Goal: Check status

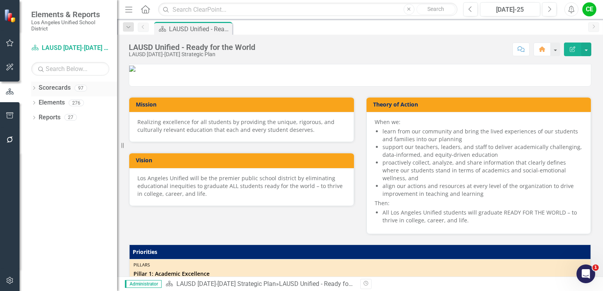
click at [34, 88] on icon "Dropdown" at bounding box center [33, 89] width 5 height 4
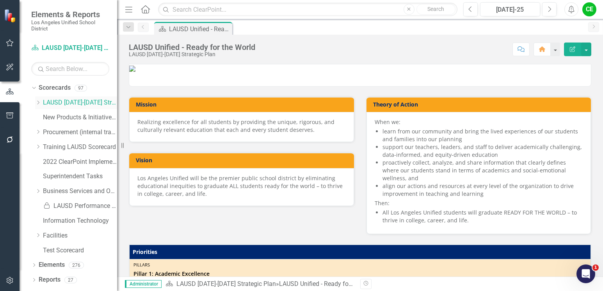
click at [37, 103] on icon "Dropdown" at bounding box center [38, 102] width 6 height 5
click at [46, 192] on icon "Dropdown" at bounding box center [46, 191] width 6 height 5
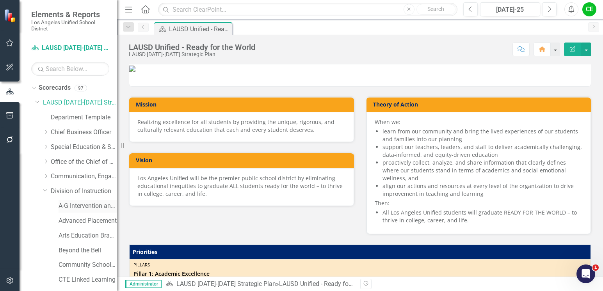
click at [76, 207] on link "A-G Intervention and Support" at bounding box center [88, 206] width 59 height 9
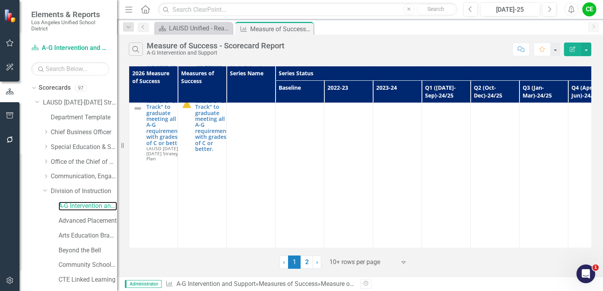
scroll to position [117, 0]
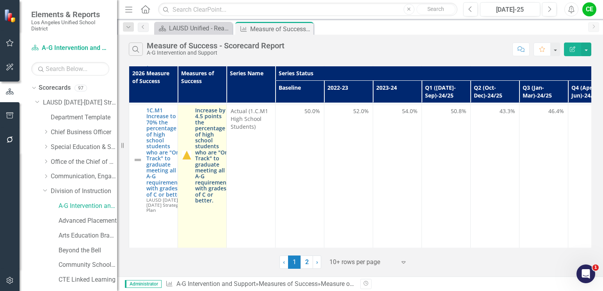
click at [212, 167] on link "Increase by 4.5 points the percentage of high school students who are "On Track…" at bounding box center [213, 155] width 36 height 96
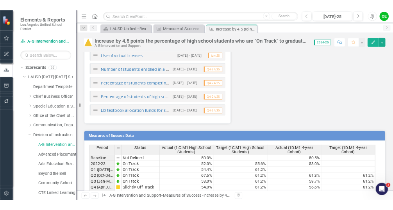
scroll to position [1327, 0]
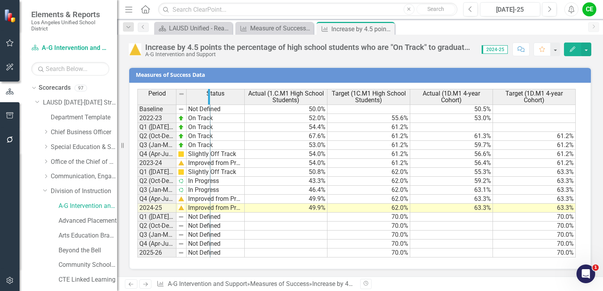
drag, startPoint x: 176, startPoint y: 96, endPoint x: 210, endPoint y: 101, distance: 34.3
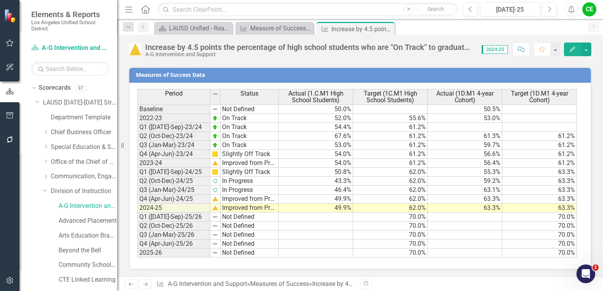
click at [445, 209] on td "63.3%" at bounding box center [465, 208] width 75 height 9
click at [325, 214] on td at bounding box center [316, 217] width 75 height 9
click at [324, 206] on td "49.9%" at bounding box center [316, 208] width 75 height 9
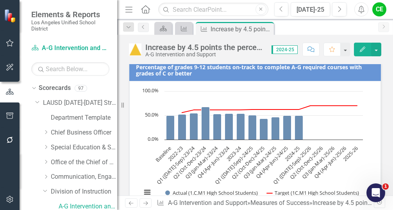
scroll to position [1816, 0]
